Goal: Navigation & Orientation: Go to known website

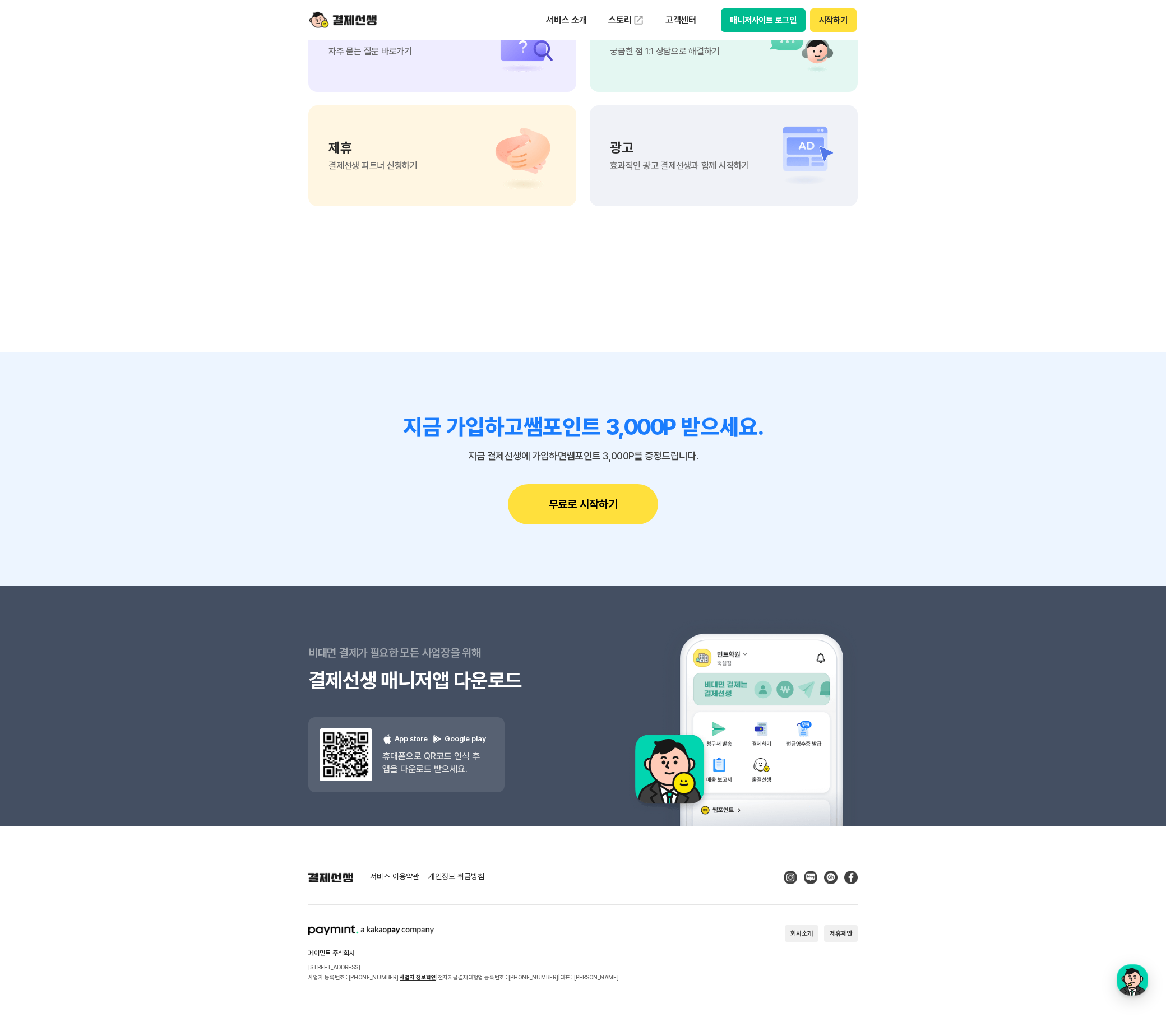
scroll to position [9569, 0]
